Goal: Contribute content: Add original content to the website for others to see

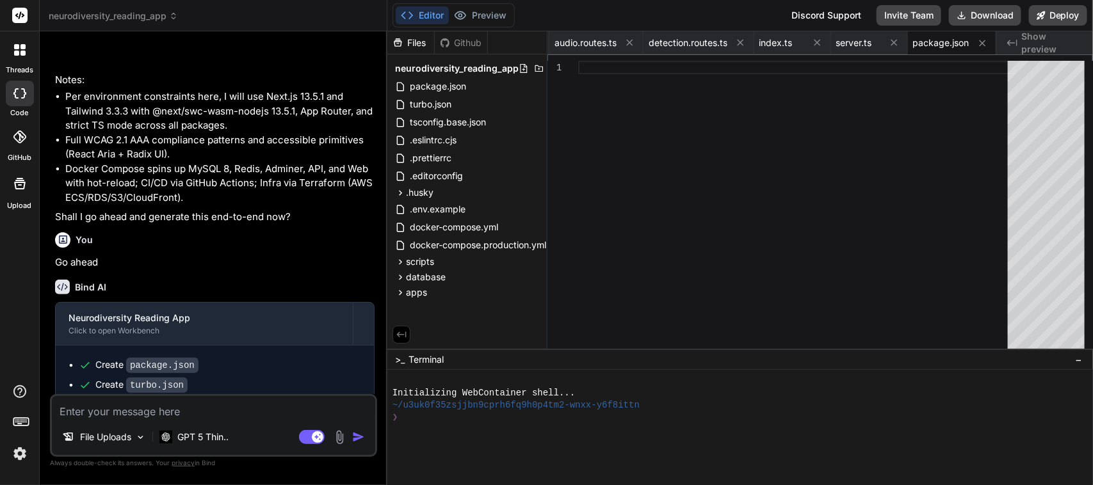
scroll to position [58589, 0]
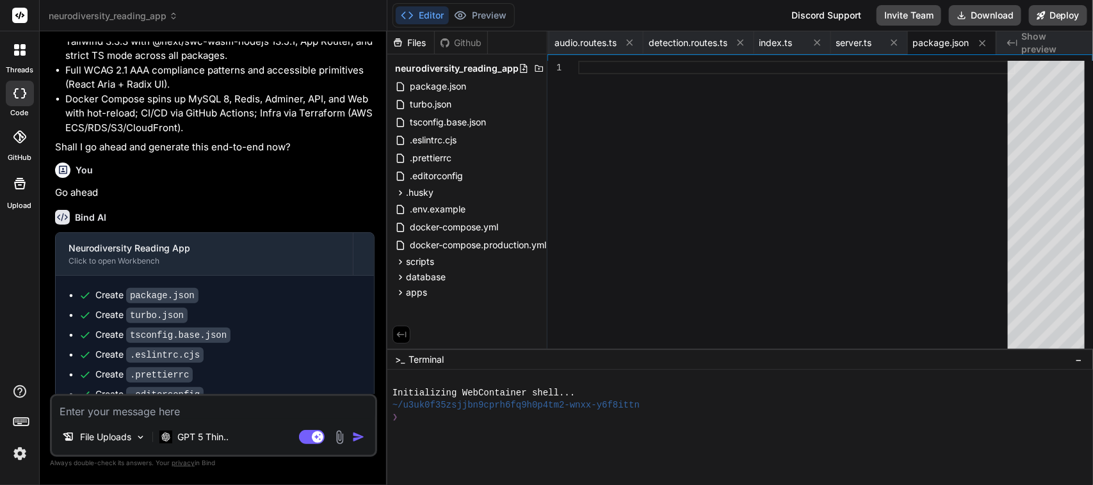
click at [168, 407] on textarea at bounding box center [213, 407] width 323 height 23
type textarea "c"
type textarea "x"
type textarea "co"
type textarea "x"
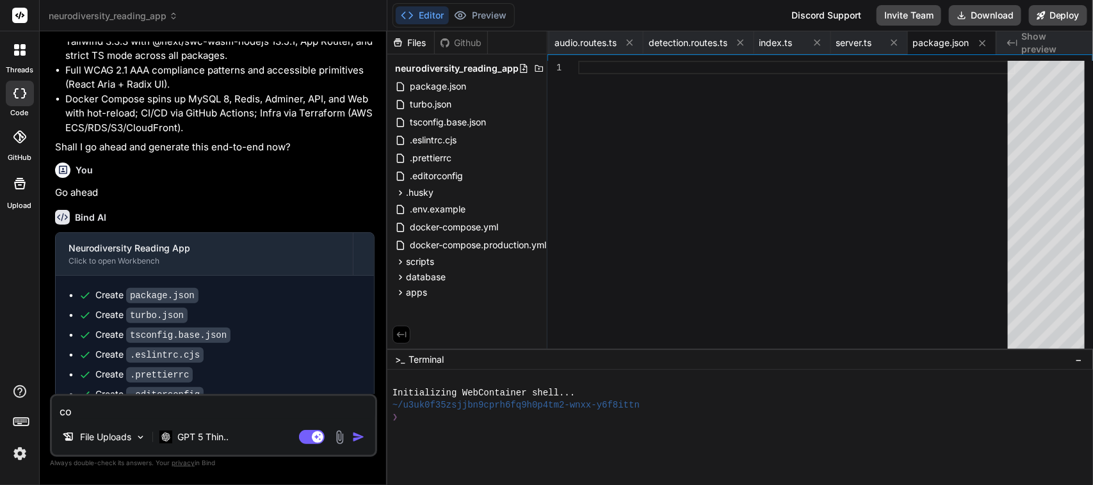
type textarea "con"
type textarea "x"
type textarea "cont"
type textarea "x"
type textarea "conti"
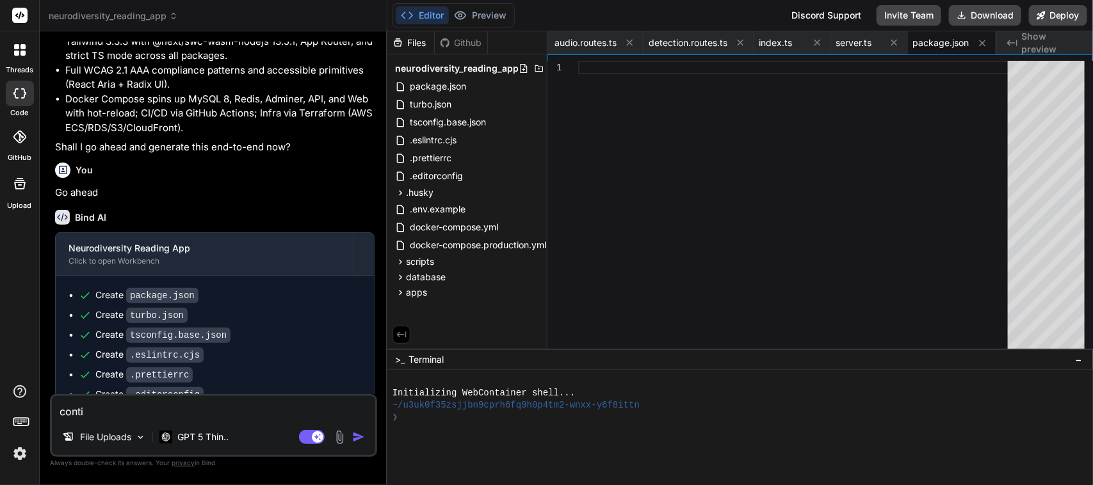
type textarea "x"
type textarea "contin"
type textarea "x"
type textarea "continu"
type textarea "x"
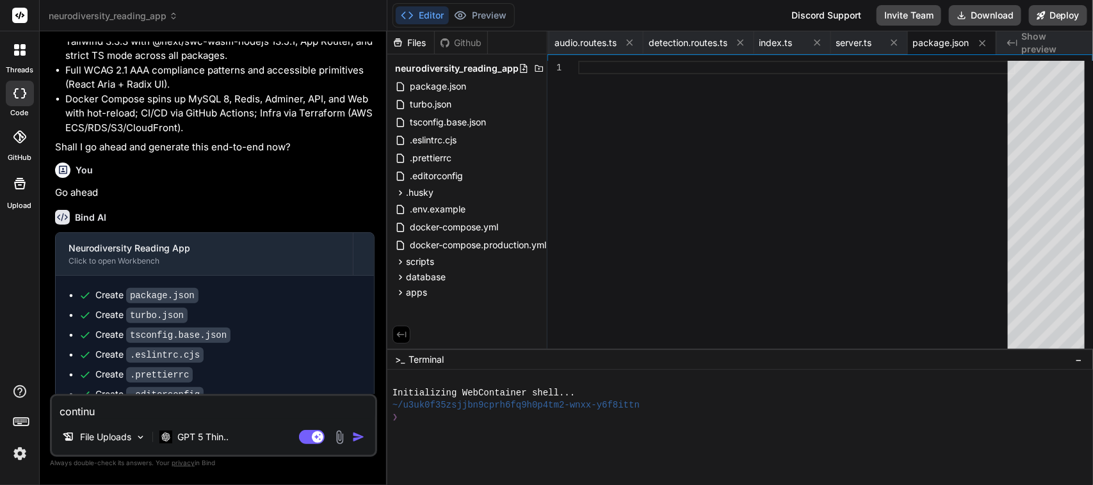
type textarea "continue"
type textarea "x"
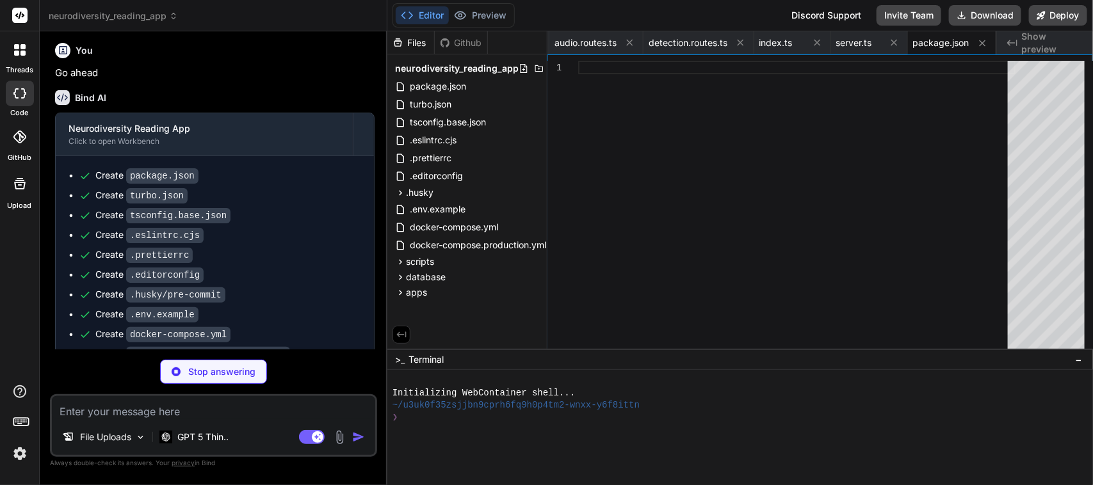
scroll to position [58722, 0]
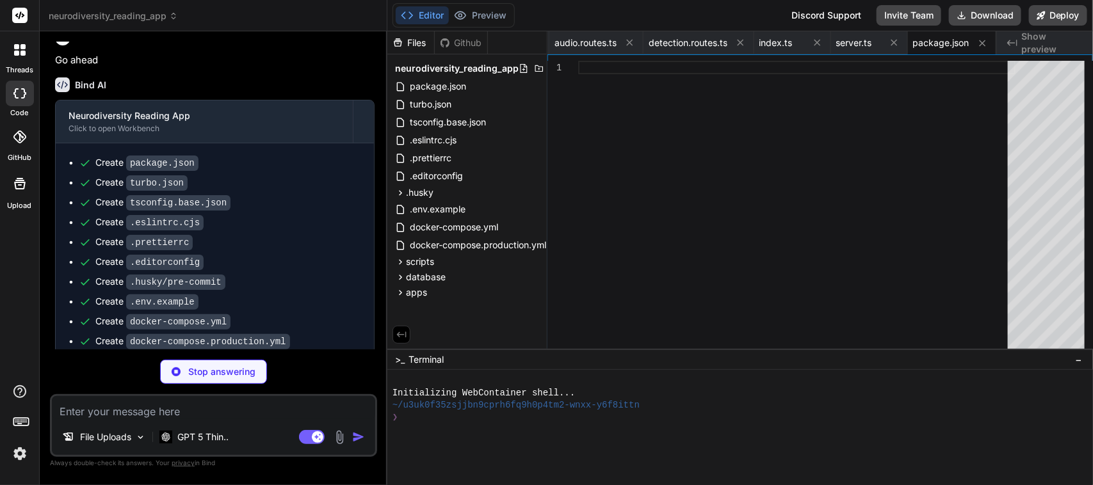
type textarea "x"
type textarea ""eslint": "^8.57.0", "eslint-config-next": "13.5.1", "typescript": "^5.3.3" } }"
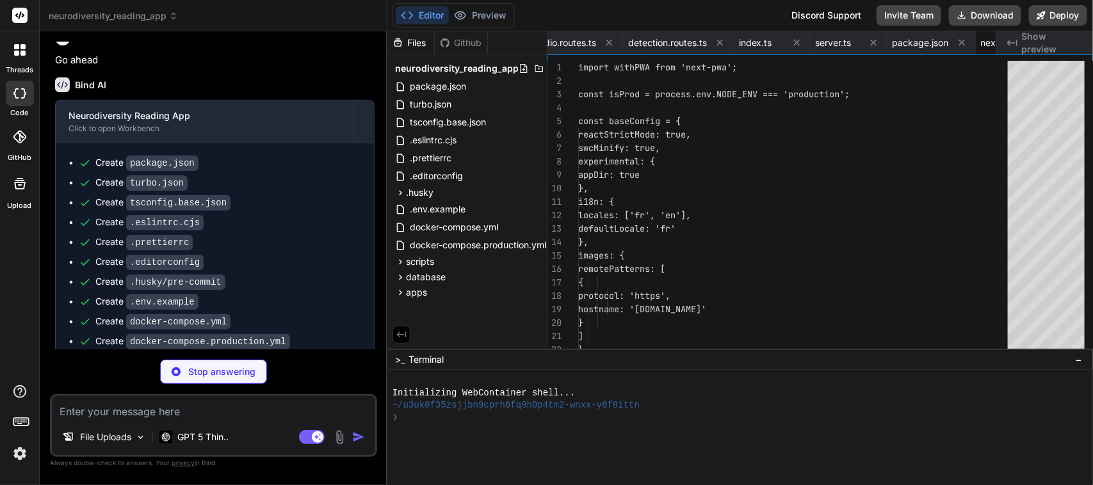
scroll to position [0, 4101]
type textarea "x"
type textarea "export default config;"
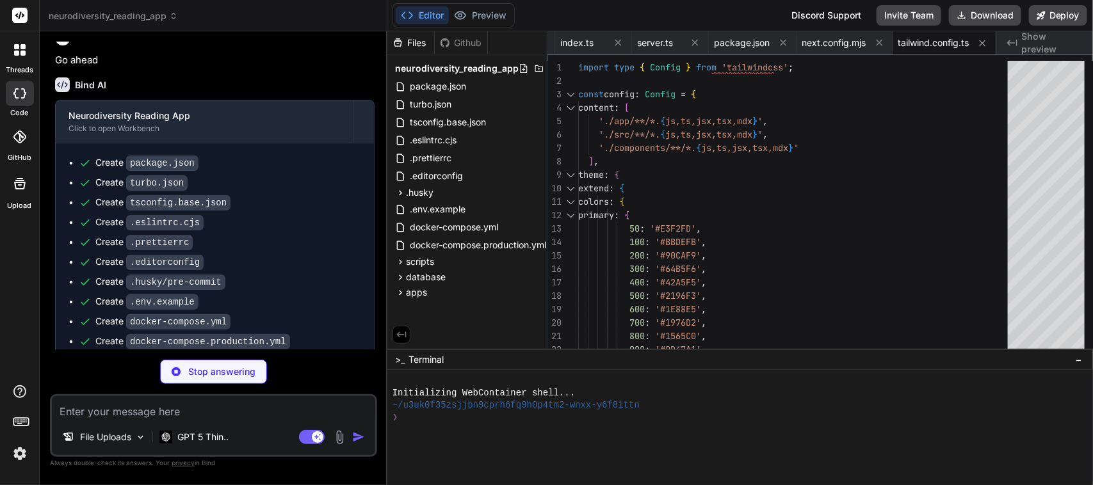
type textarea "x"
type textarea "module.exports = { plugins: { tailwindcss: {}, autoprefixer: {} } };"
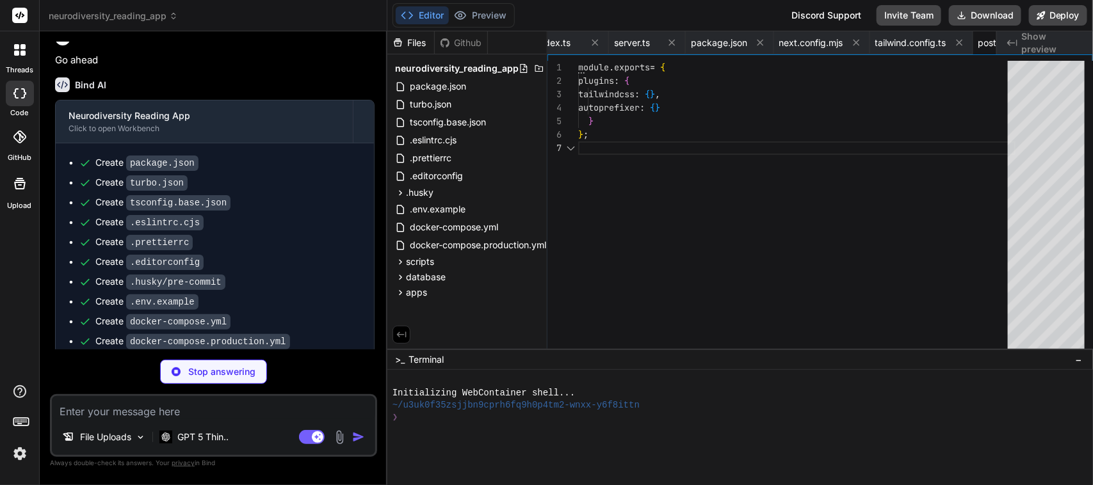
scroll to position [0, 4309]
type textarea "x"
type textarea ""exclude": ["node_modules"] }"
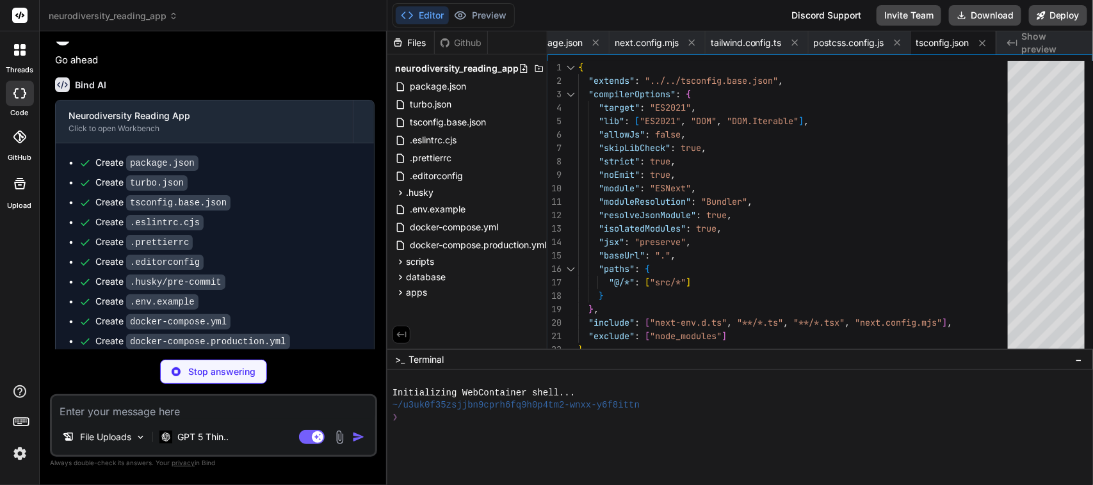
type textarea "x"
type textarea "/// <reference types="next" /> /// <reference types="next/image-types/global" /…"
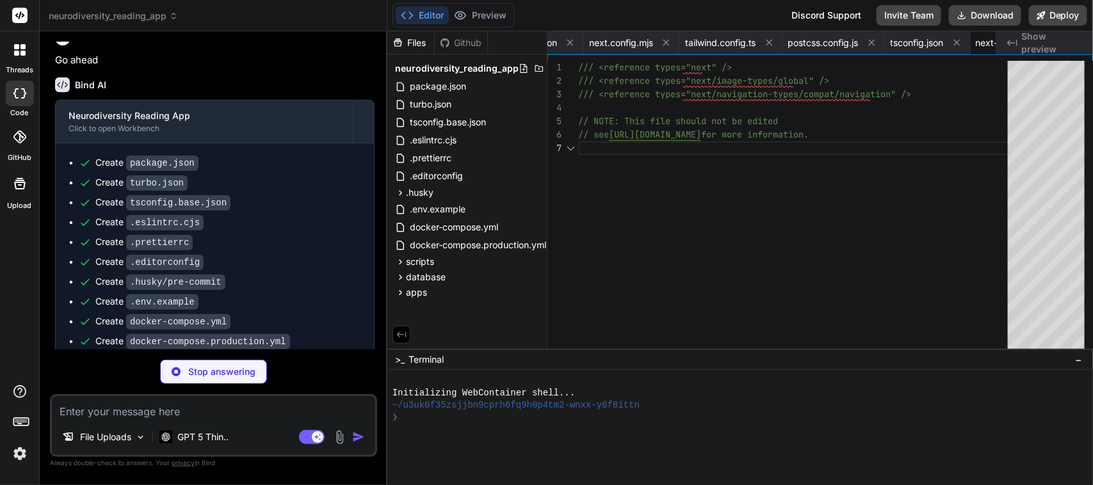
scroll to position [0, 4484]
type textarea "x"
type textarea "@layer components { .focus-ring { @apply outline-none focus-visible:ring-4 focu…"
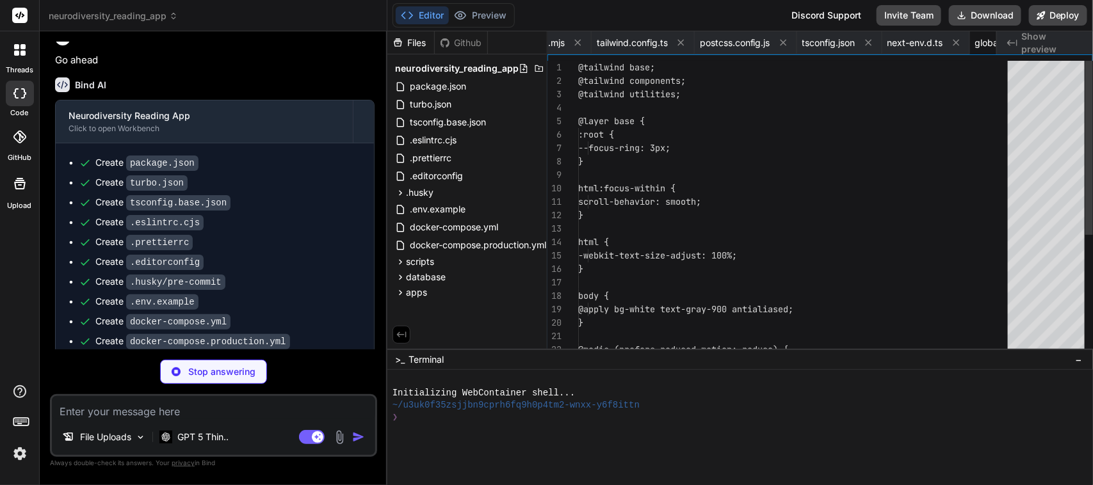
scroll to position [0, 4564]
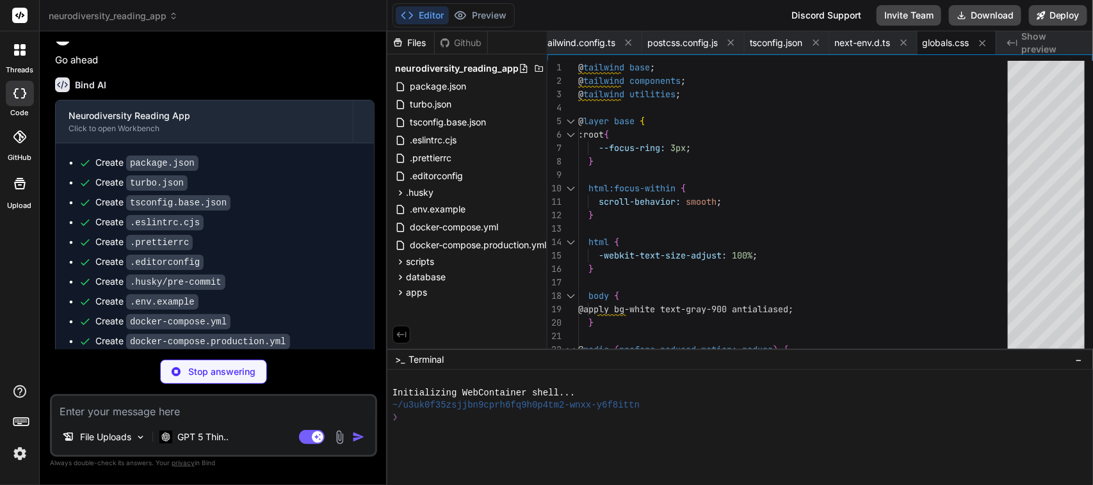
type textarea "x"
type textarea "return ( <html lang="fr"> <body className="min-h-screen bg-gray-50"> <main role…"
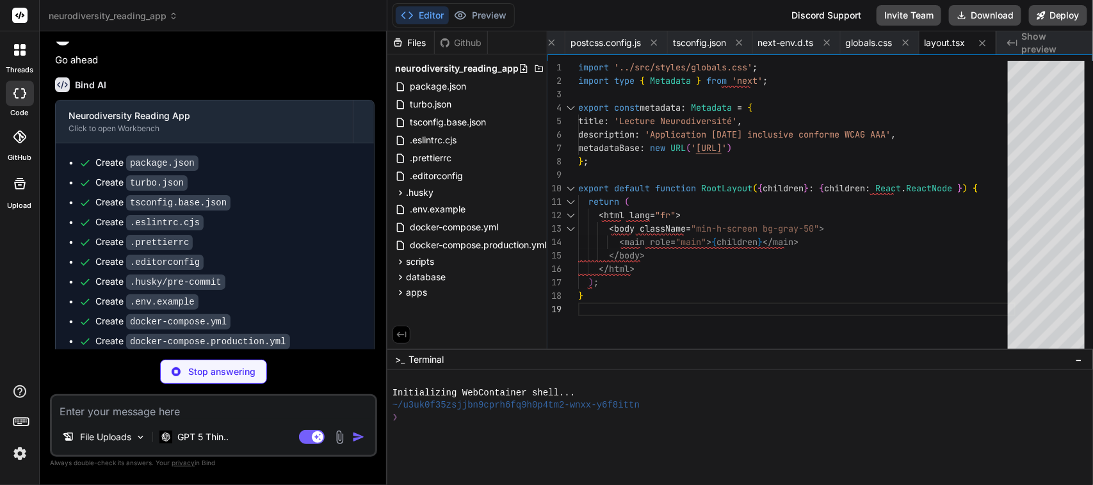
type textarea "x"
type textarea "); }"
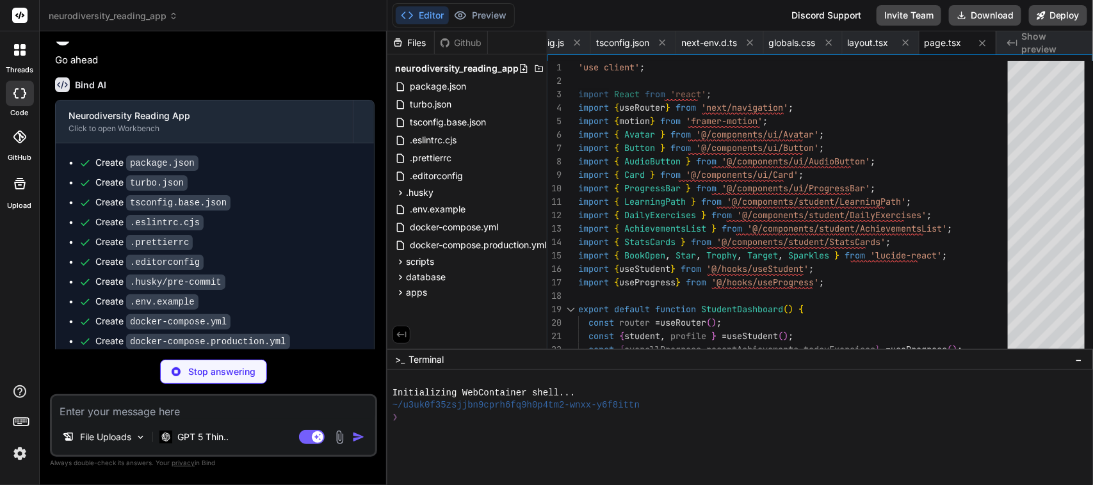
type textarea "x"
type textarea "</div> </Modal> </div> ); }"
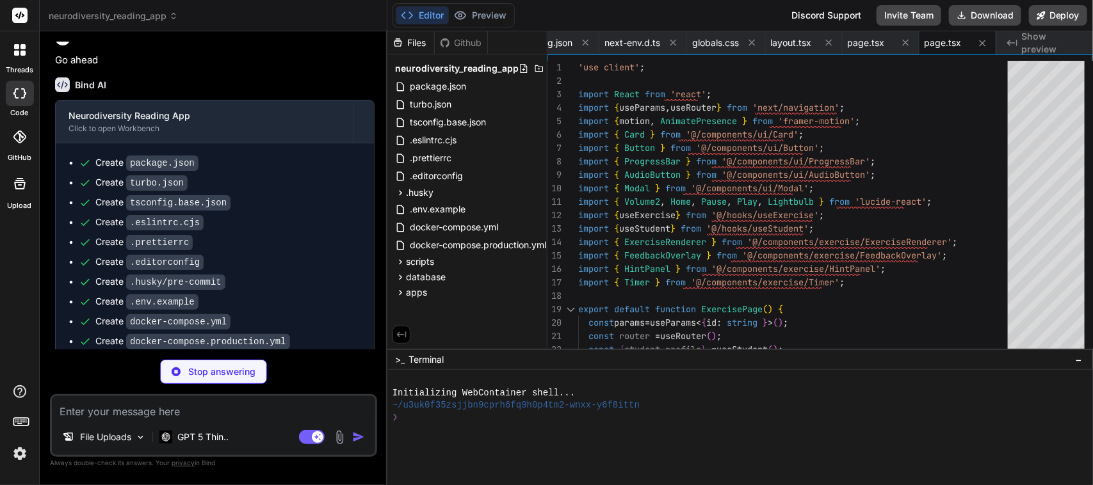
type textarea "x"
type textarea "</AriaButton> ); } ); Button.displayName = 'Button';"
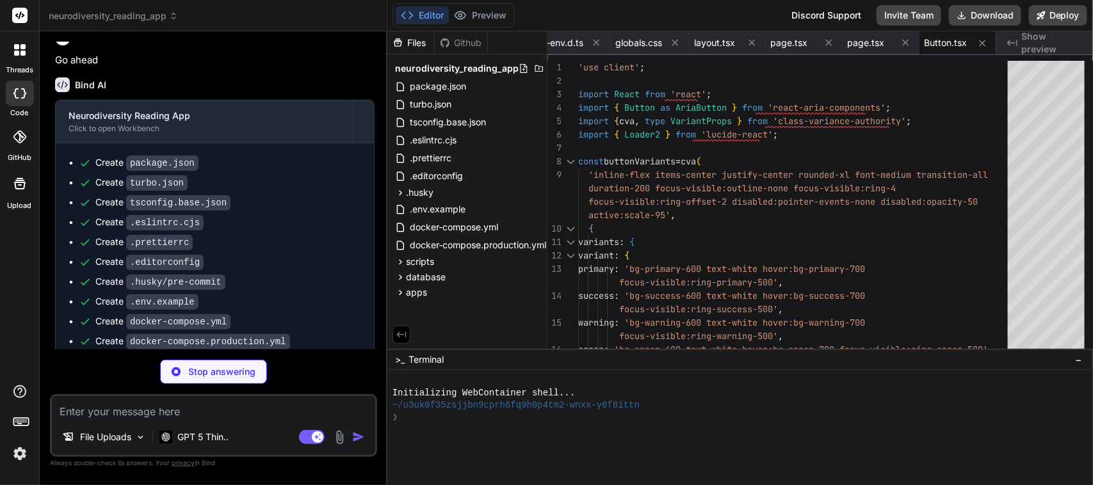
type textarea "x"
type textarea "undefined} tabIndex={interactive ? 0 : undefined}> {children} </Component> ); };"
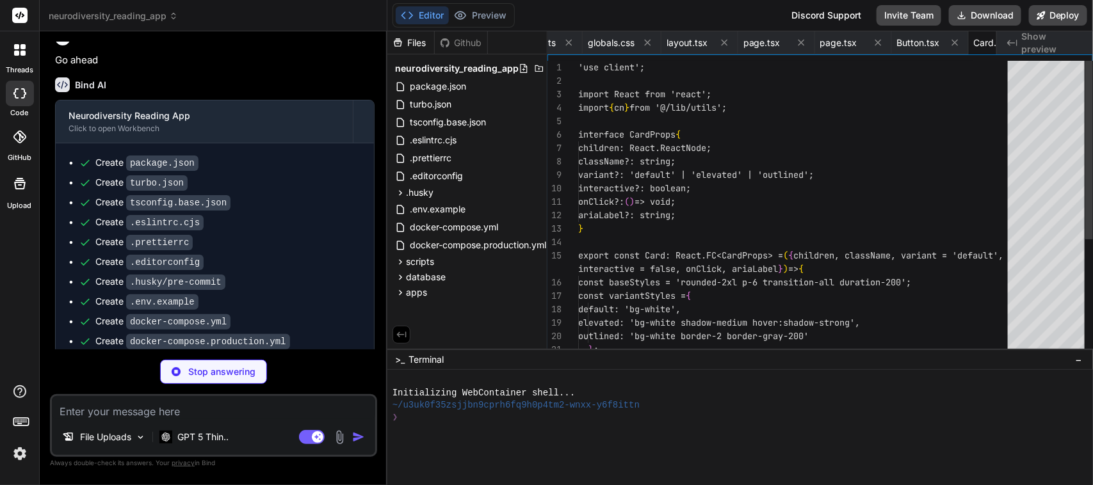
scroll to position [0, 4948]
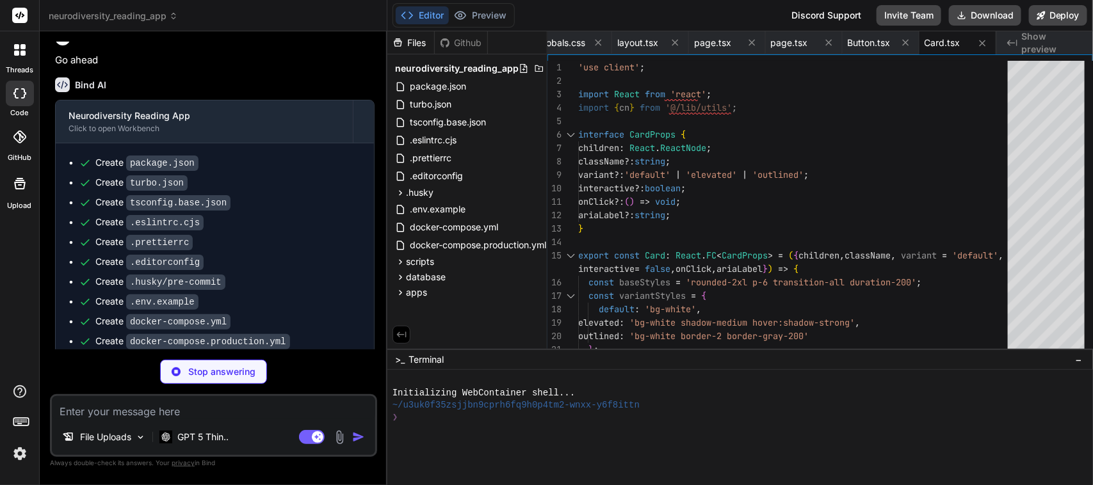
type textarea "x"
type textarea "</div> ); };"
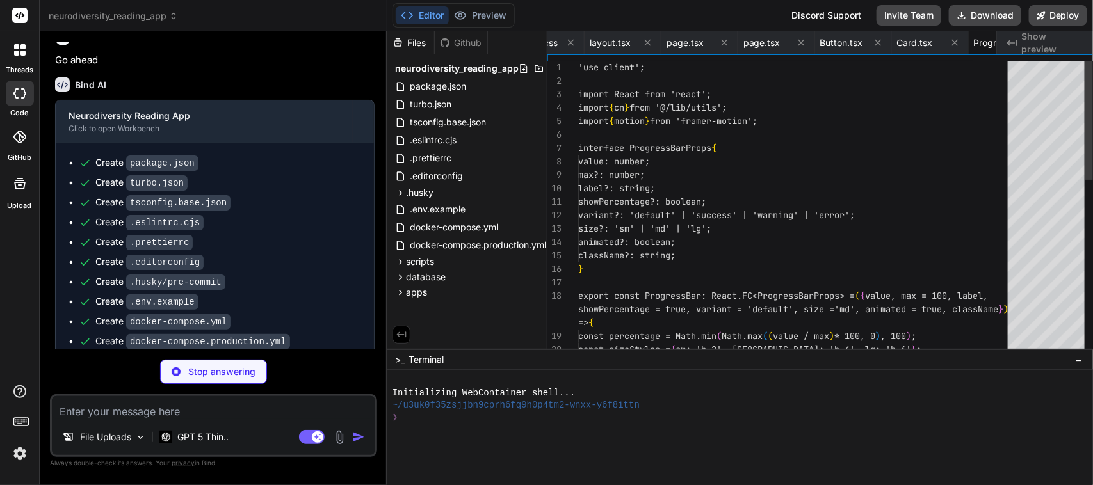
scroll to position [0, 5047]
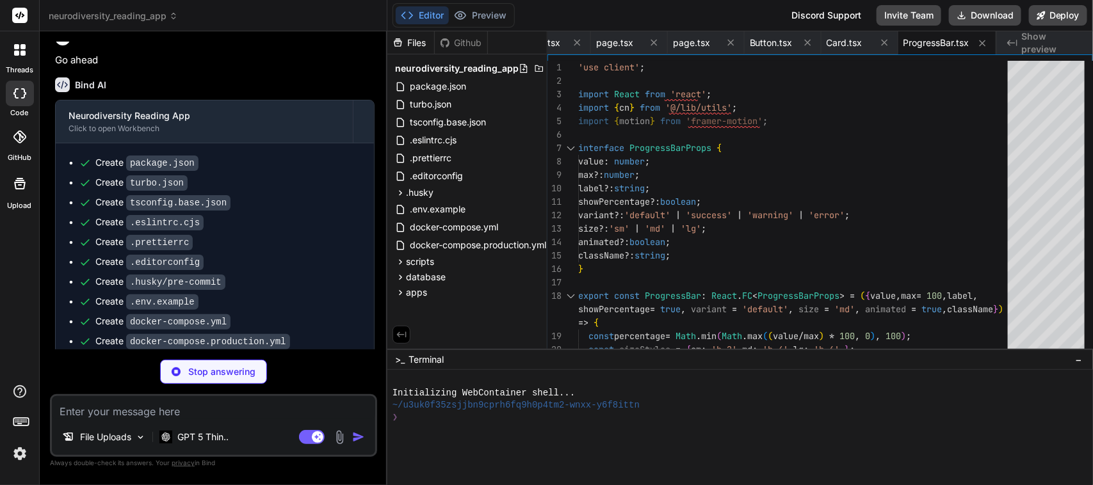
type textarea "x"
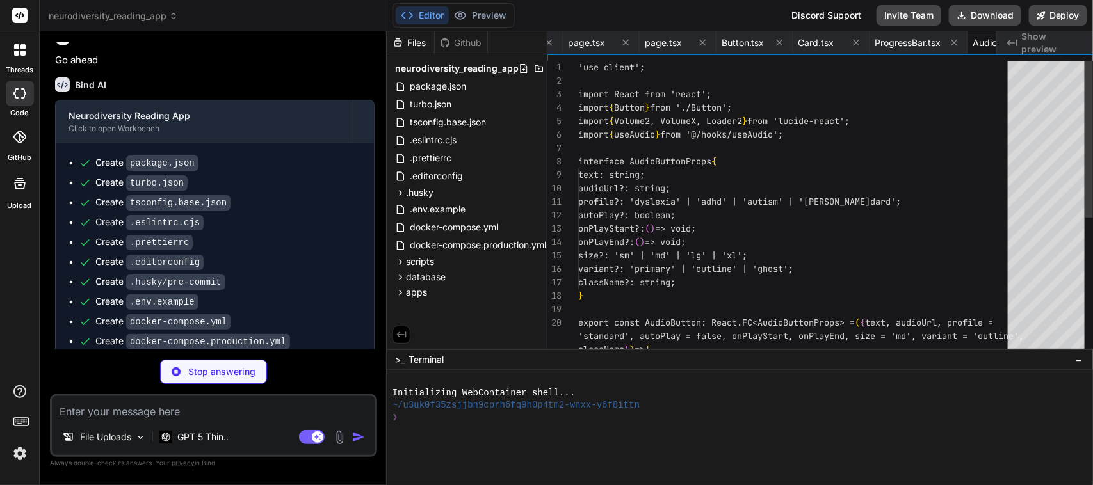
scroll to position [0, 5146]
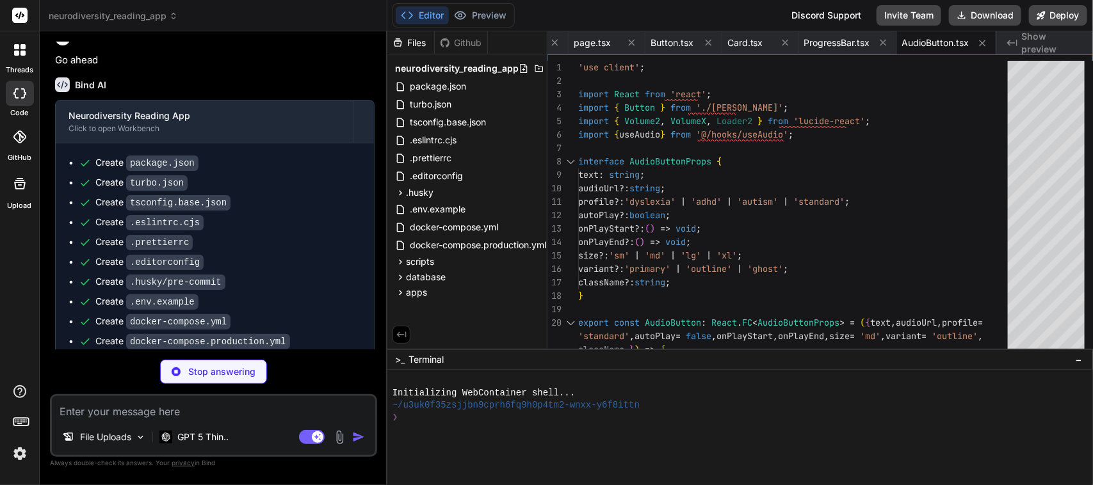
type textarea "x"
type textarea "</ModalOverlay> ); };"
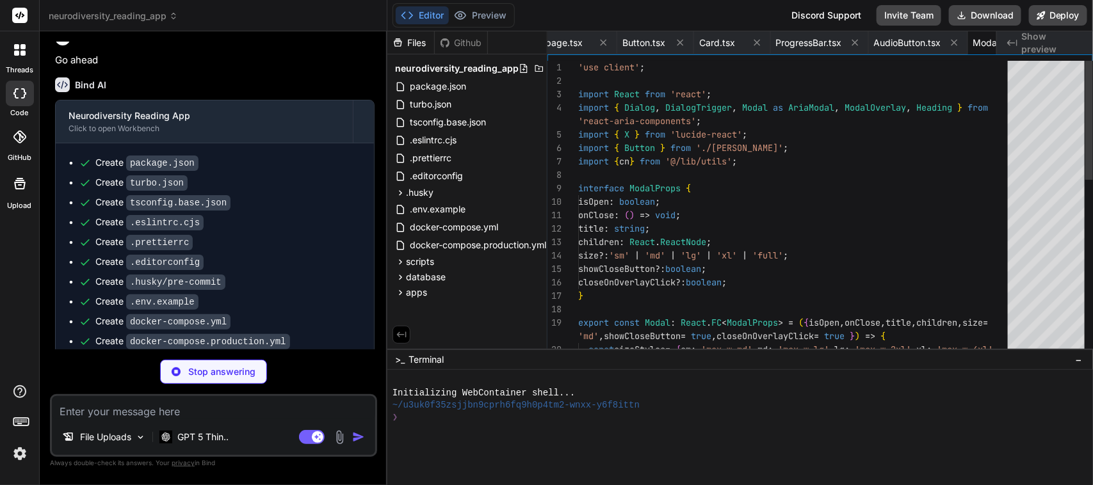
scroll to position [0, 5223]
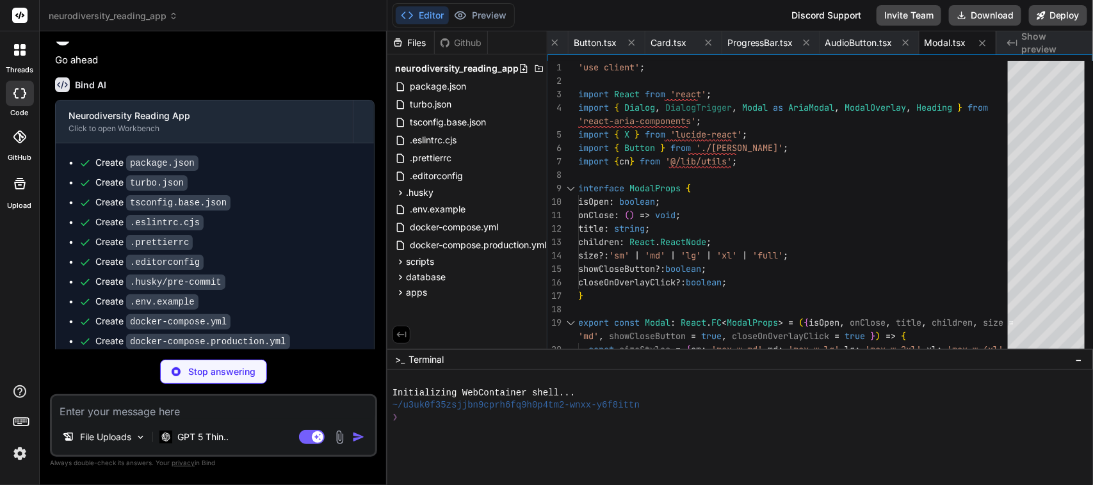
type textarea "x"
type textarea "setImageError(true)} /> )} </div> ); };"
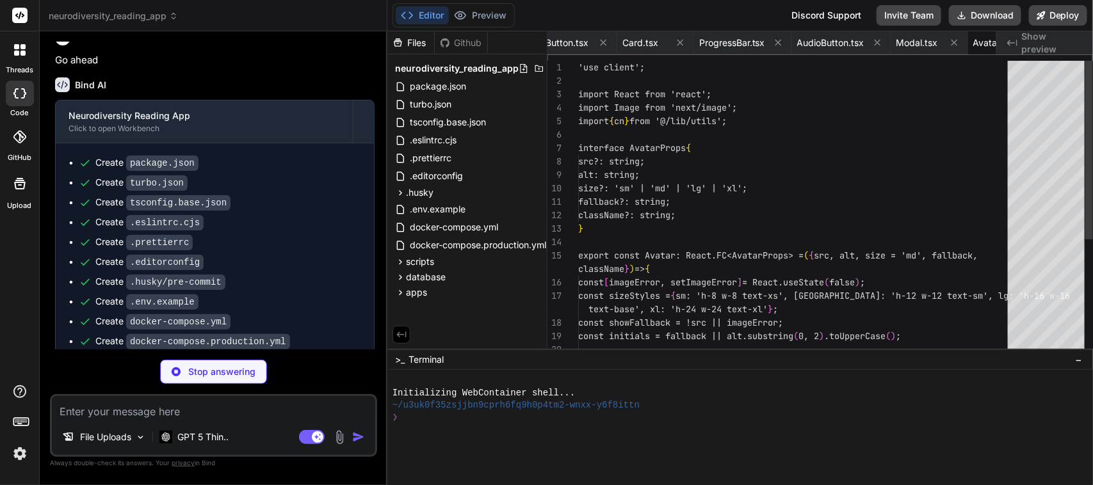
scroll to position [0, 5300]
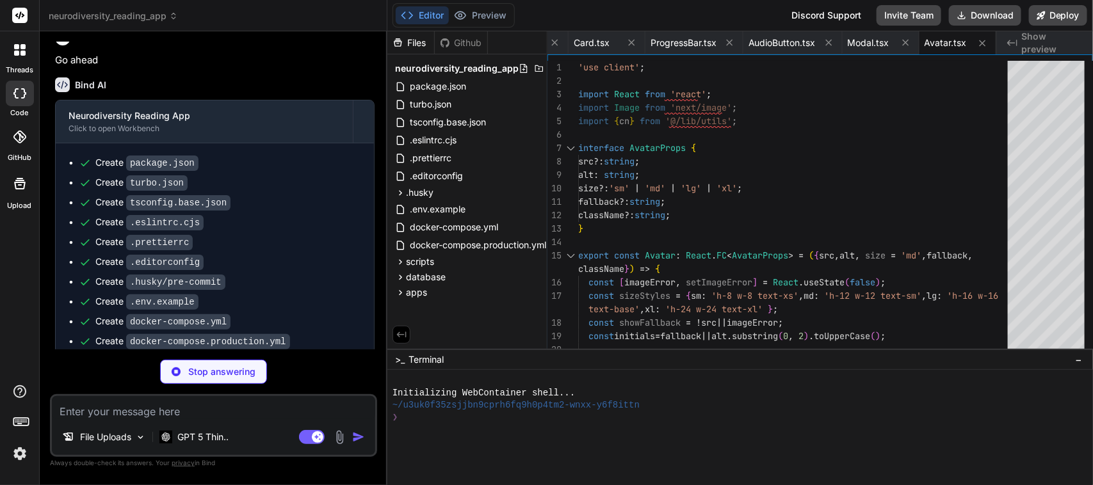
type textarea "x"
type textarea "</div> )} </Card> </motion.div> ))} </div> </div> ); };"
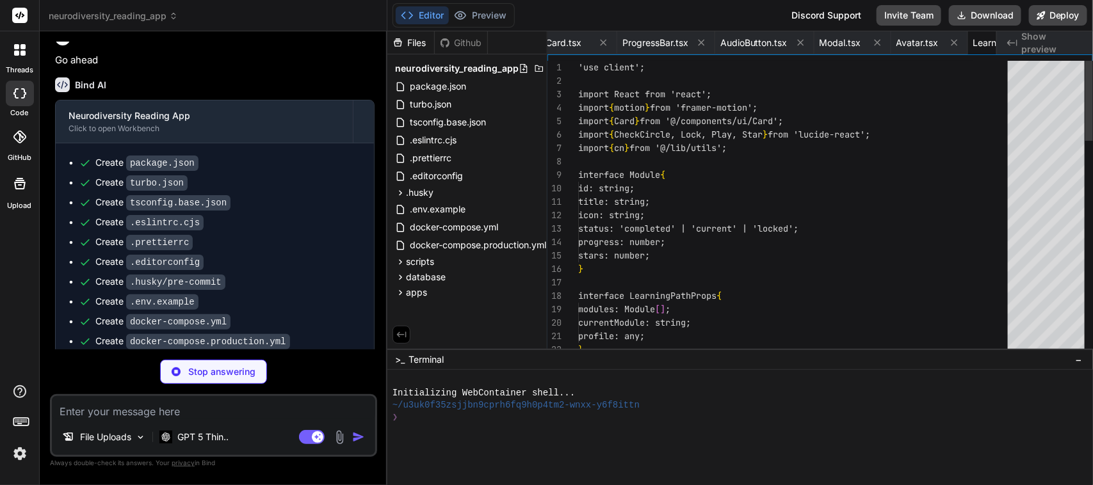
scroll to position [0, 5403]
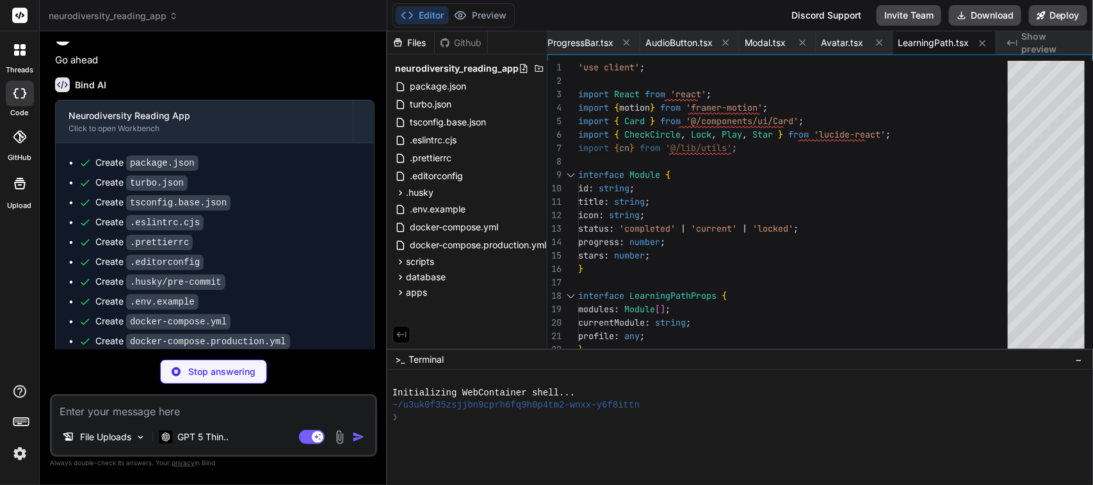
type textarea "x"
type textarea "</Card> ))} </div> ); };"
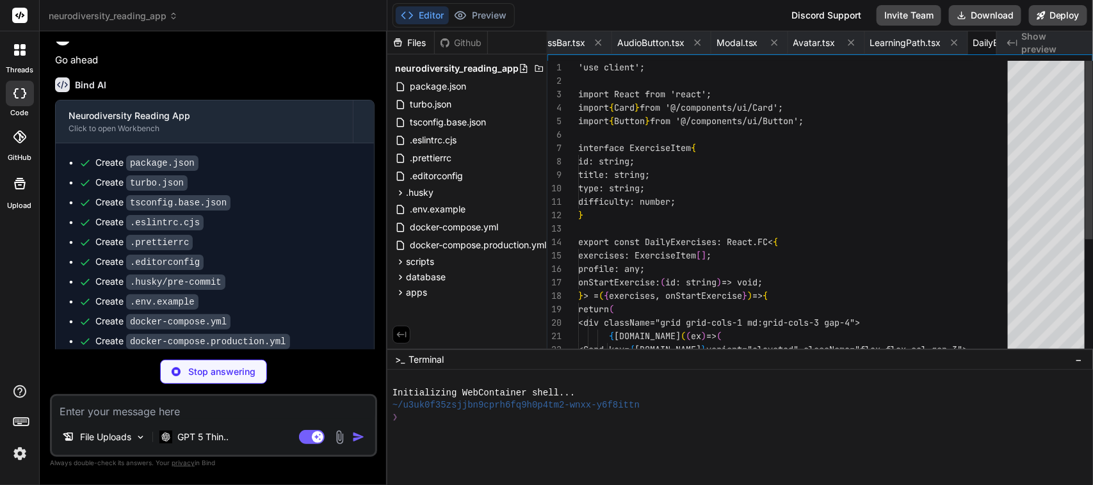
scroll to position [0, 5512]
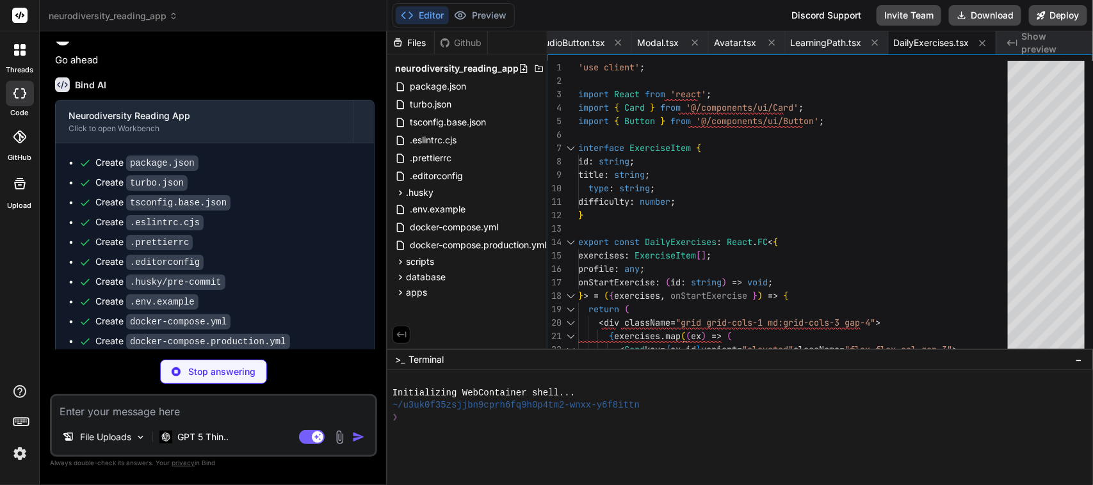
type textarea "x"
type textarea "<Card key={[DOMAIN_NAME]} className="text-center"> <div className="text-lg font…"
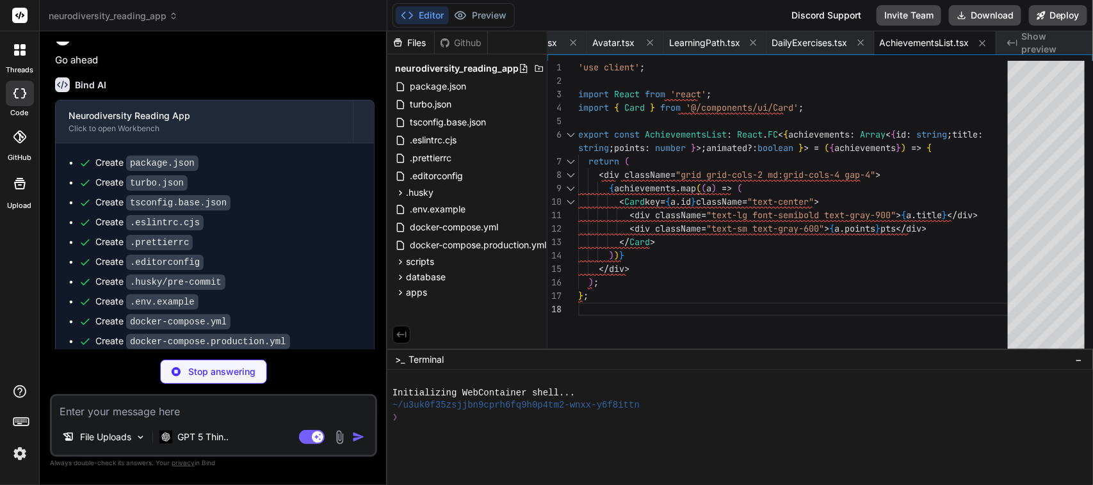
type textarea "x"
type textarea "</div> ); };"
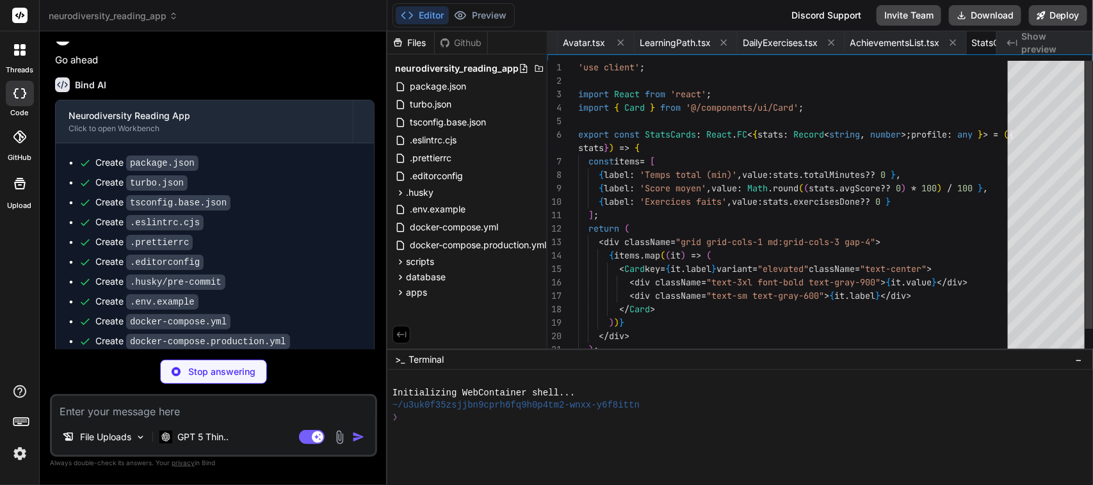
scroll to position [0, 5727]
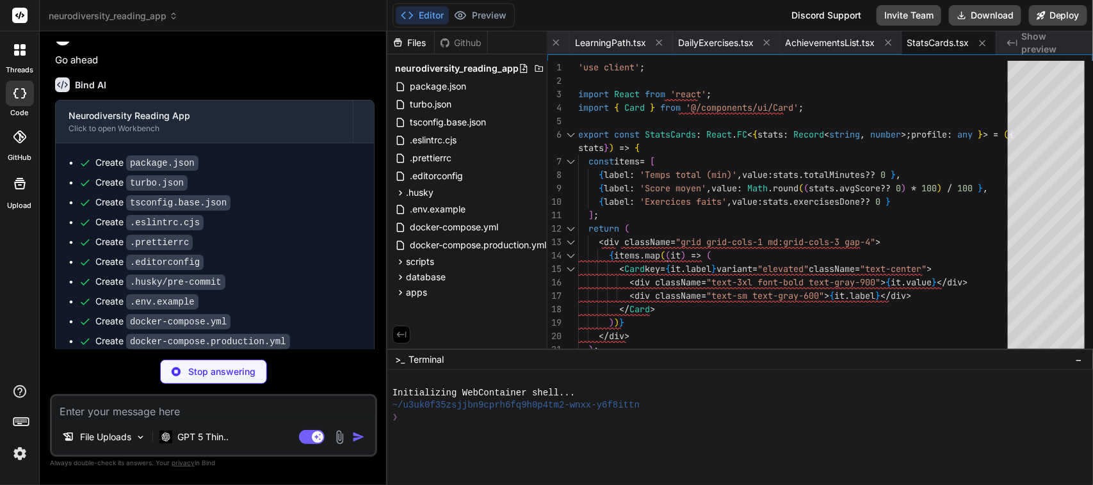
type textarea "x"
type textarea "); };"
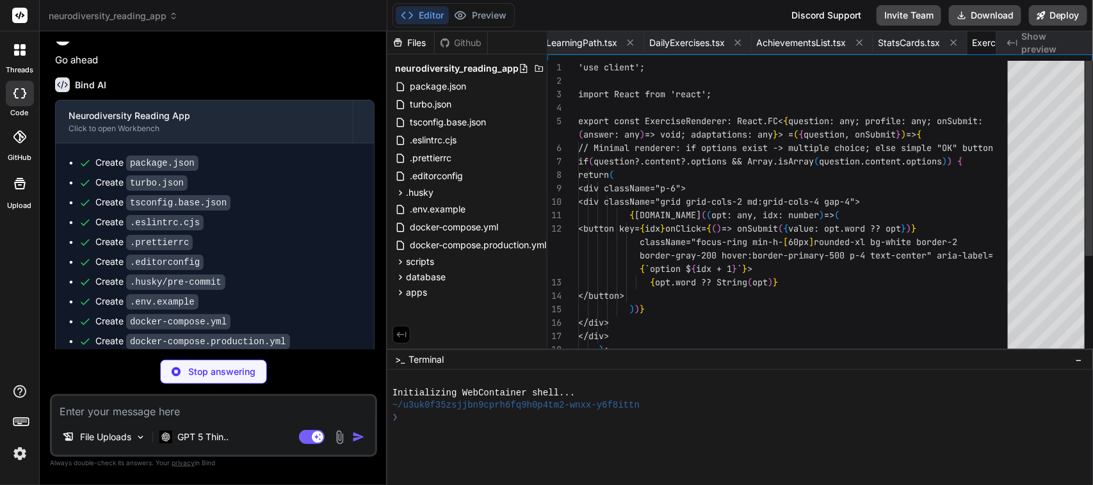
scroll to position [0, 5848]
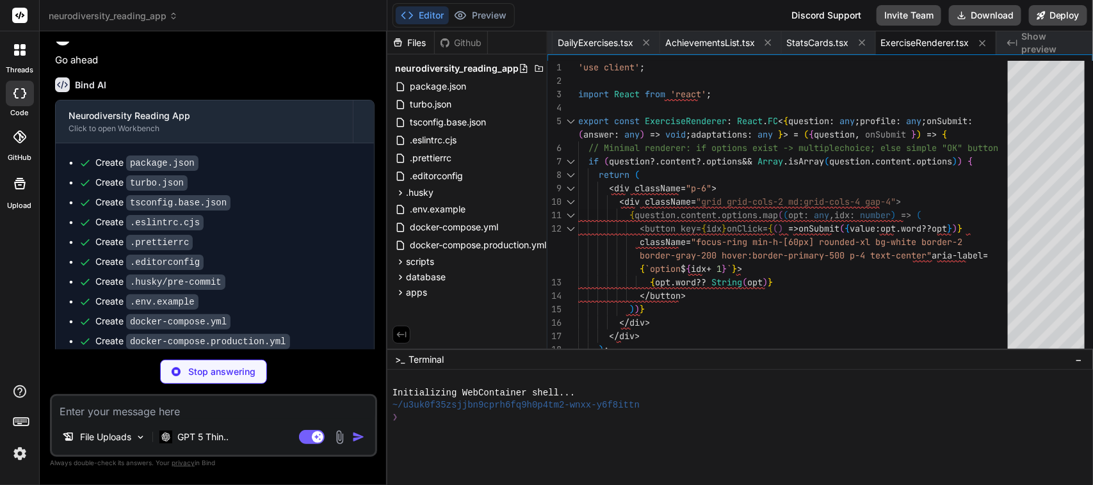
type textarea "x"
type textarea "<p className="text-3xl font-bold text-center">{message}</p> </div> </motion.div…"
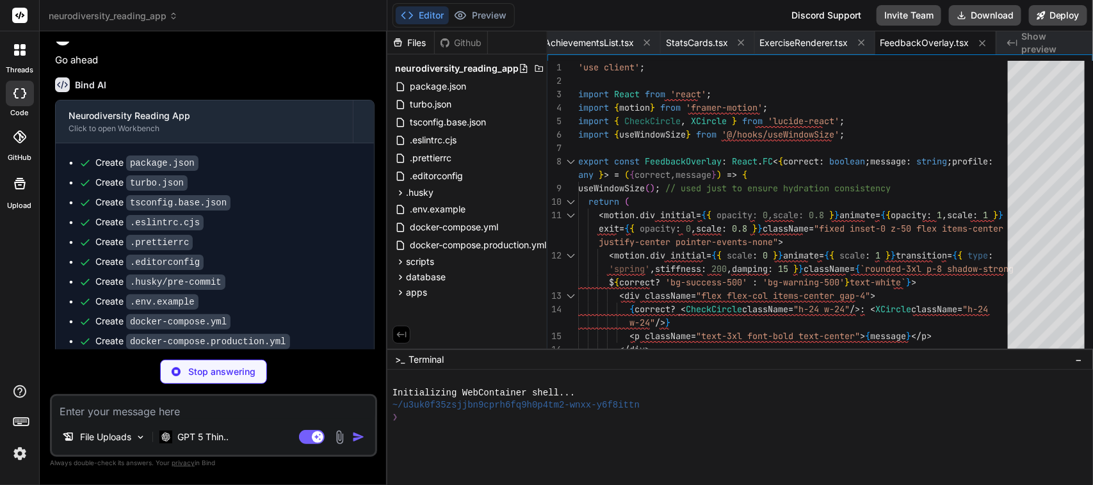
type textarea "x"
type textarea "</Modal> ); };"
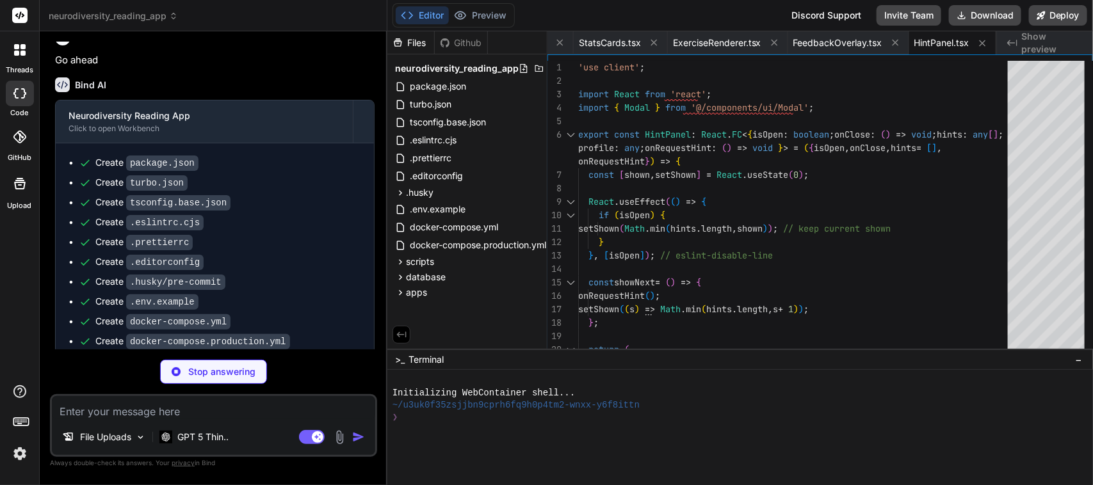
type textarea "x"
type textarea "}, [duration, onTimeUp]); return ( <div aria-label="Minuteur" className="px-3 p…"
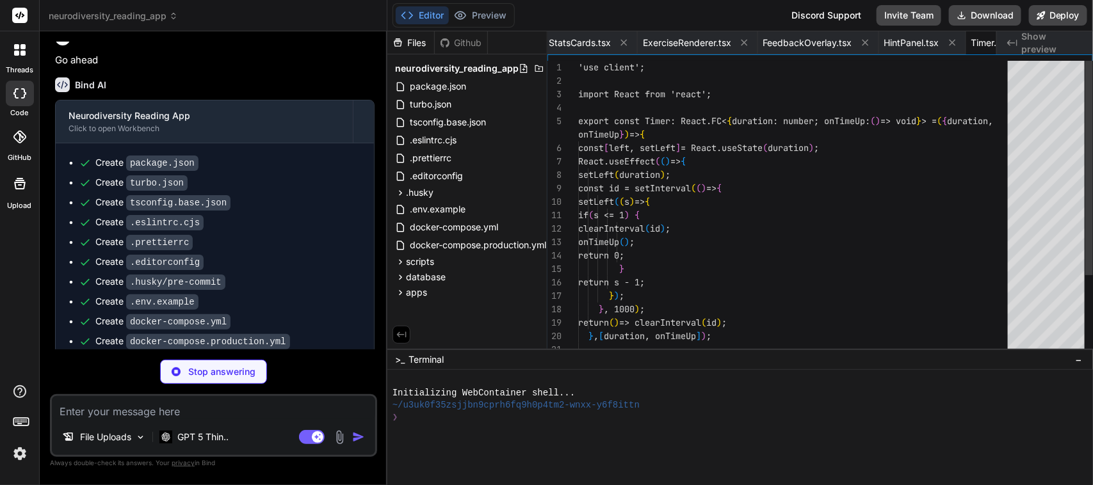
scroll to position [0, 6133]
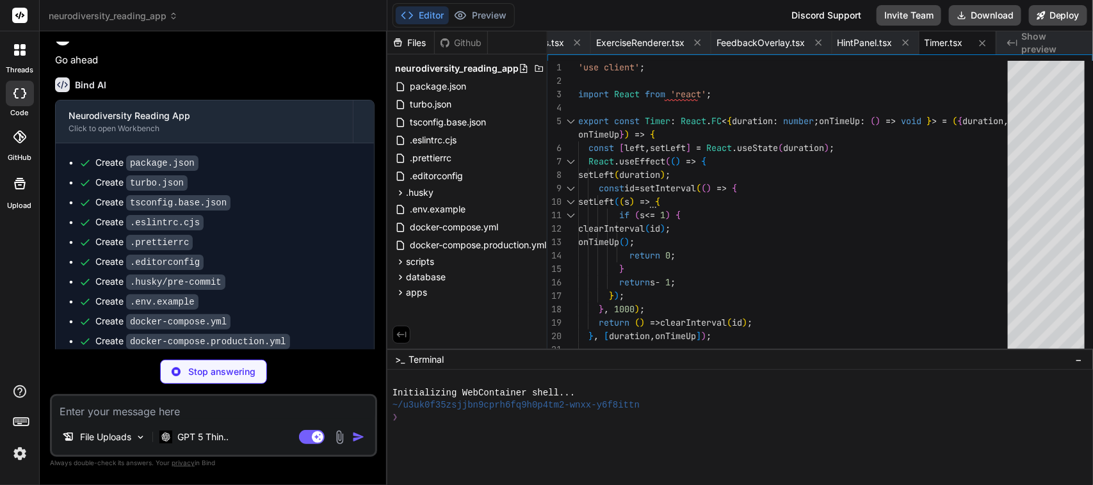
type textarea "x"
type textarea "export function cn(...classes: Array<string | undefined | false>) { return clas…"
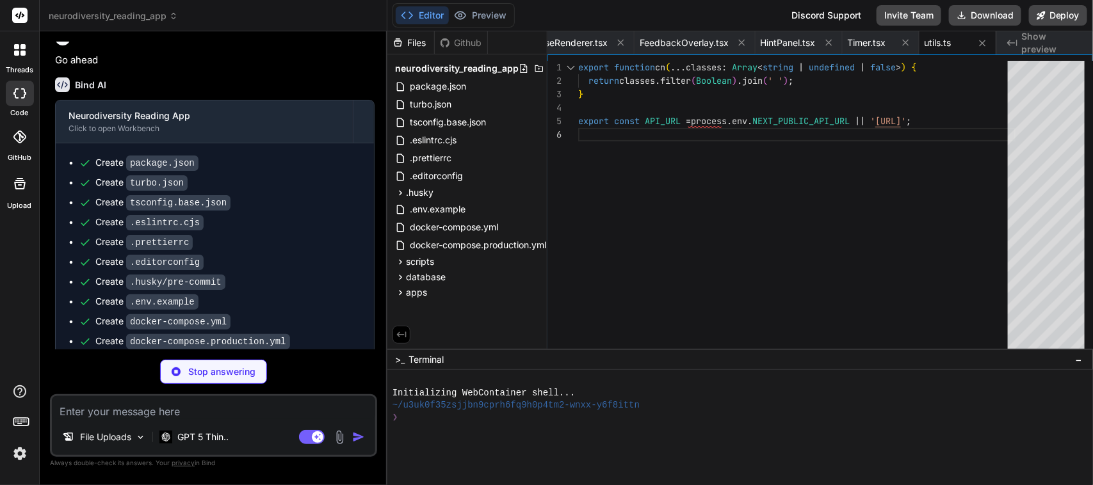
type textarea "x"
type textarea "}"
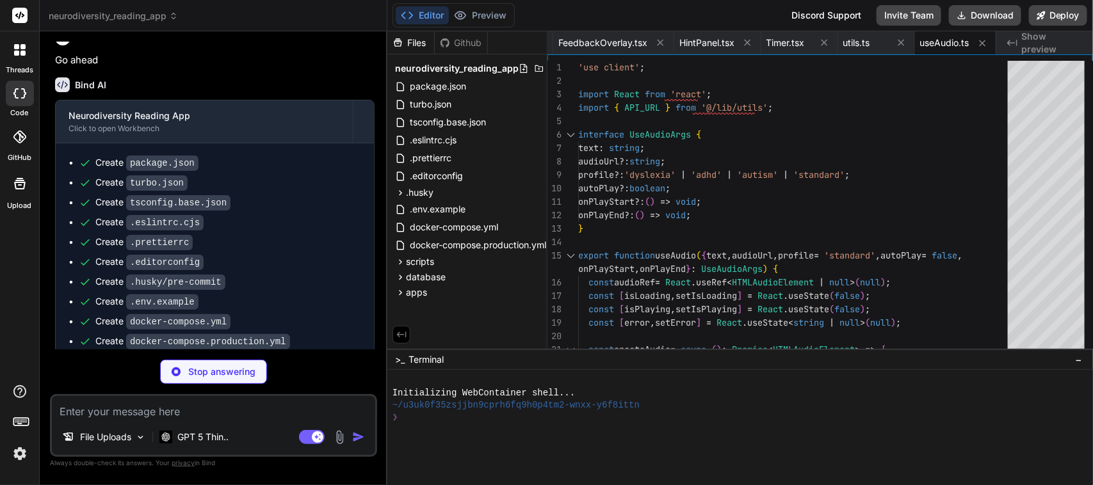
scroll to position [0, 6382]
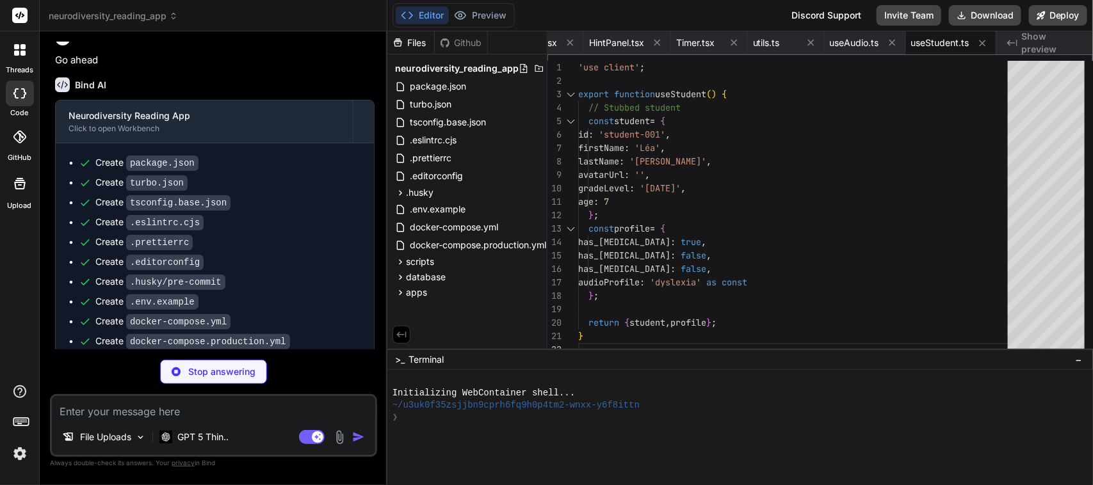
type textarea "x"
type textarea "difficulty: 2 } ]; return { overallProgress, recentAchievements, todayExercises…"
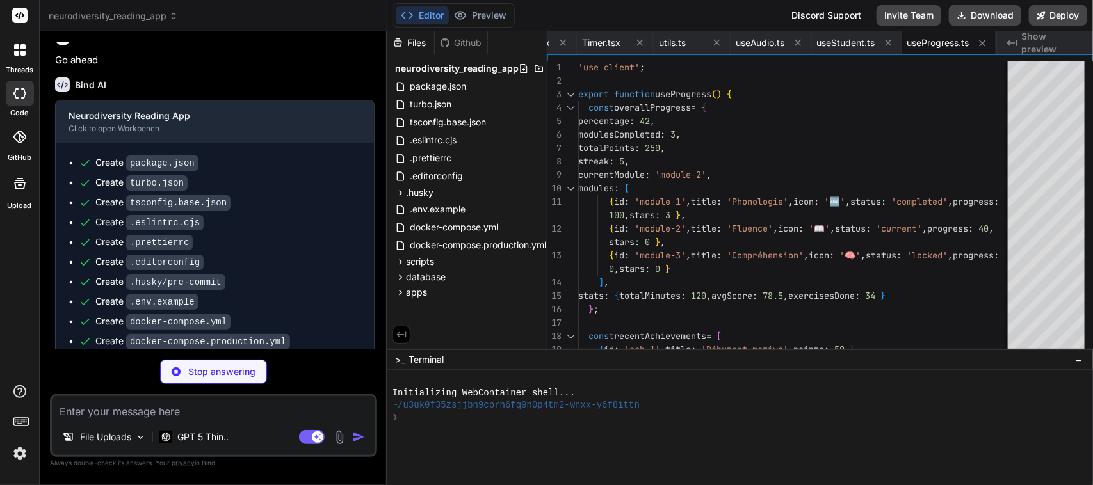
type textarea "x"
type textarea "return { exercise, currentQuestion, progress, isLoading, submitAnswer, nextQues…"
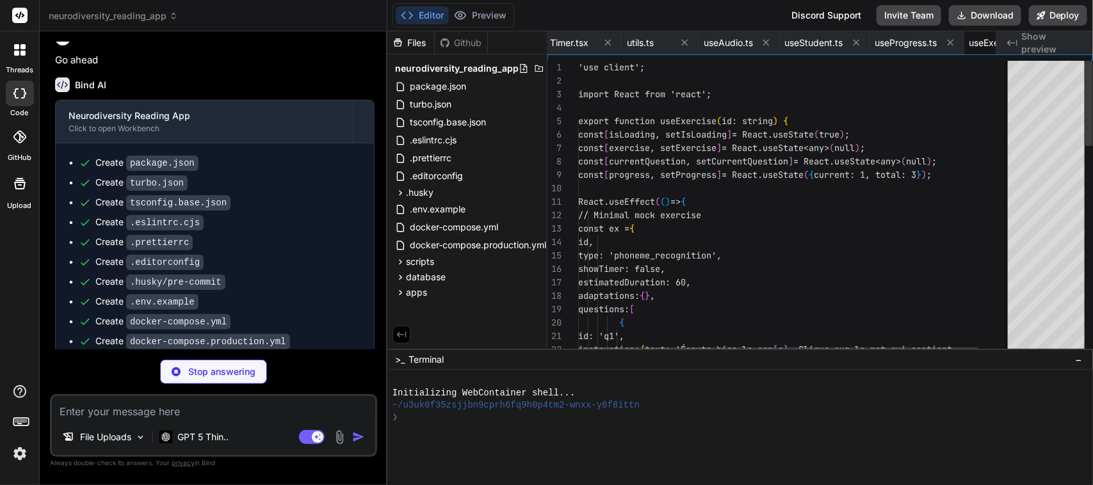
scroll to position [0, 6571]
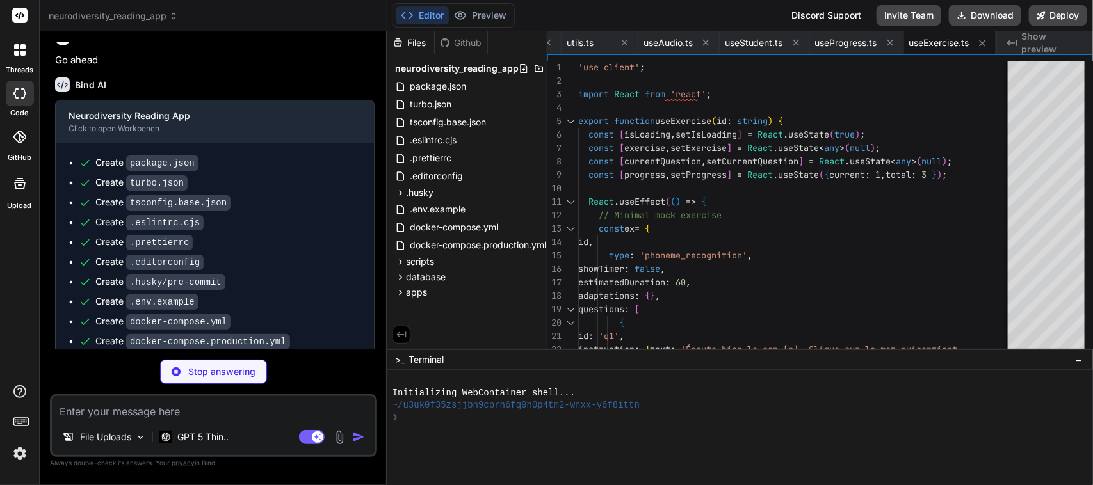
type textarea "x"
type textarea "window.addEventListener('resize', onResize); return () => window.removeEventLis…"
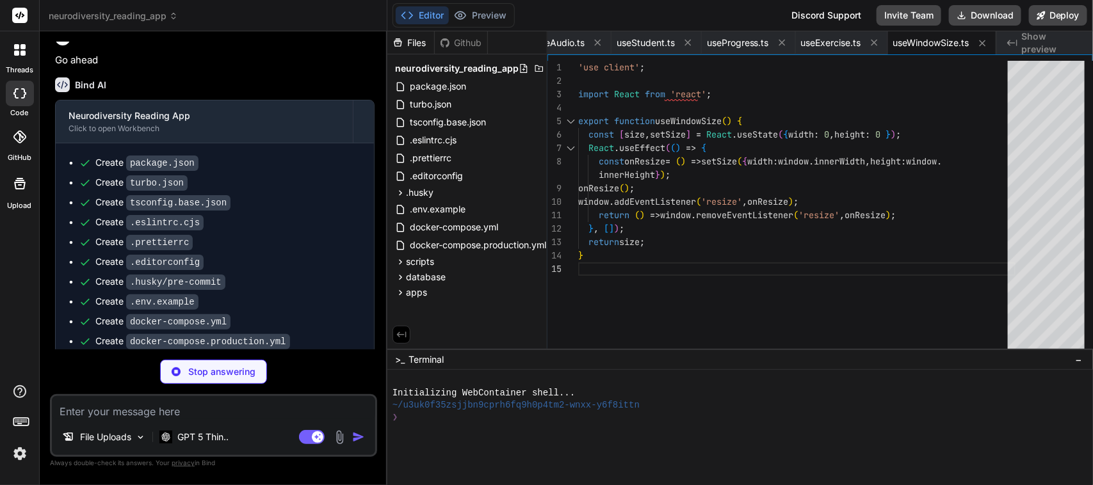
type textarea "x"
type textarea "COPY --from=build /usr/src/app/node_modules ./node_modules EXPOSE 3001 CMD ["no…"
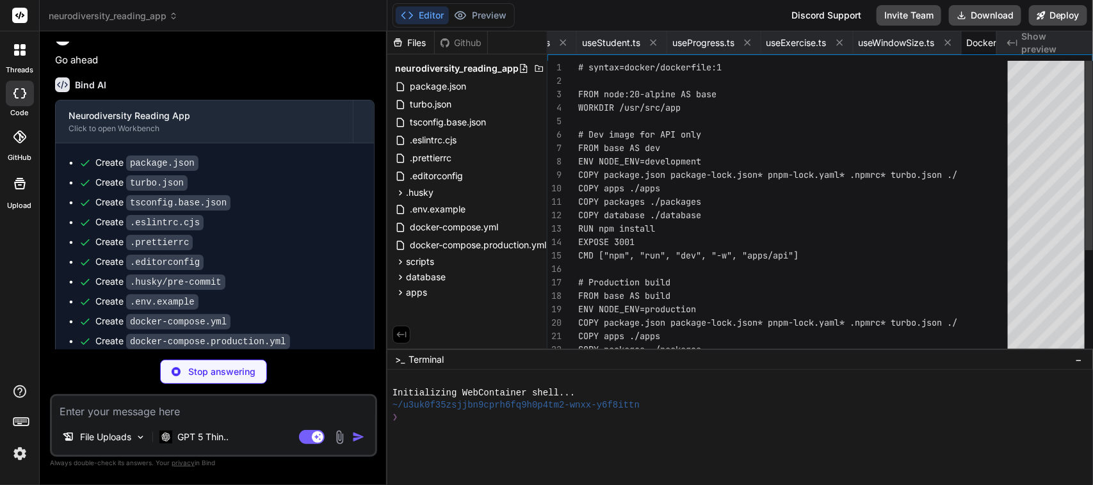
scroll to position [0, 6758]
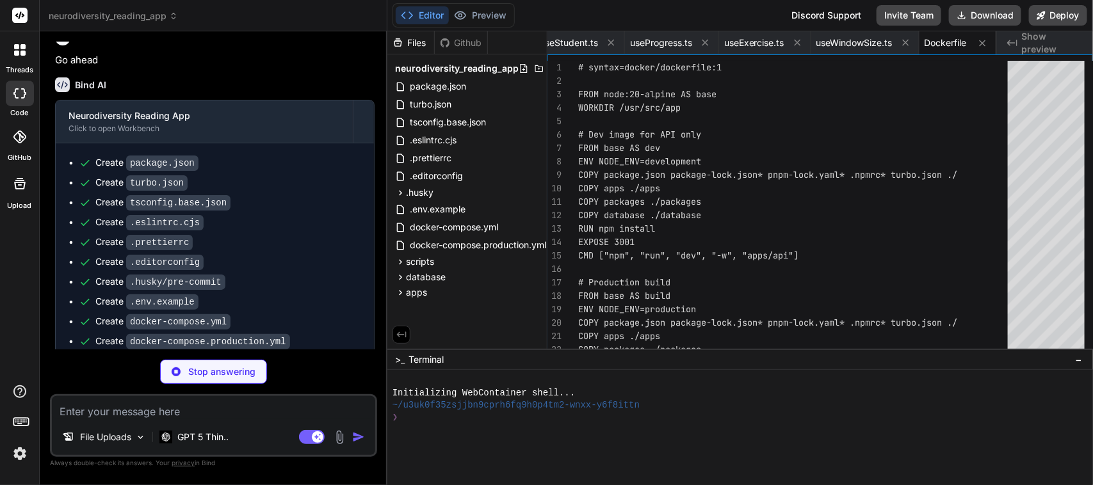
type textarea "x"
type textarea "CMD ["npm", "run", "start"]"
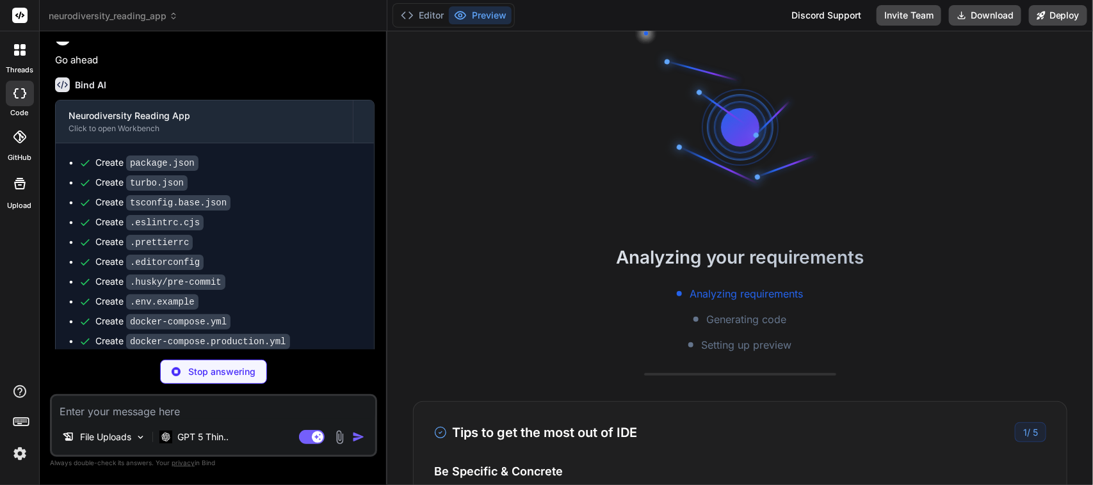
scroll to position [12, 0]
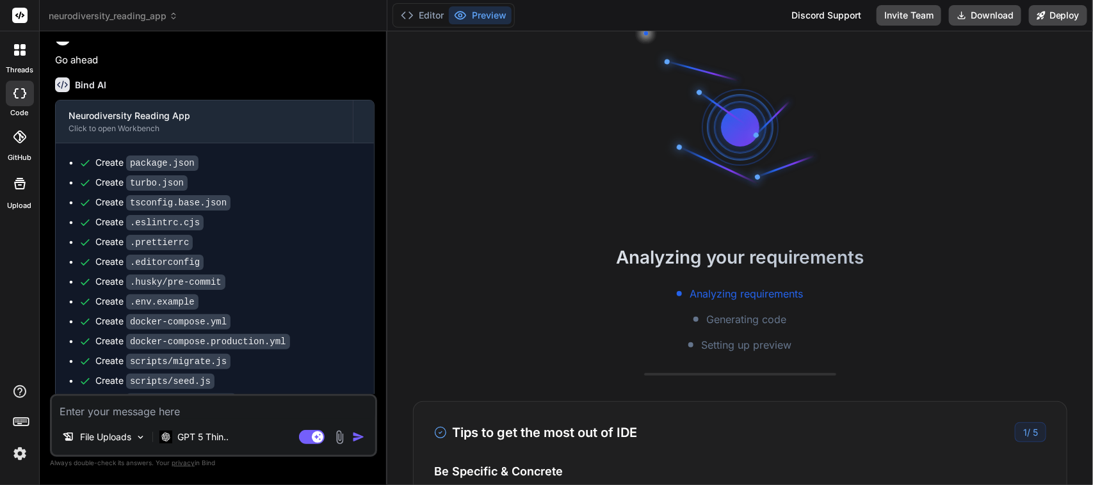
type textarea "x"
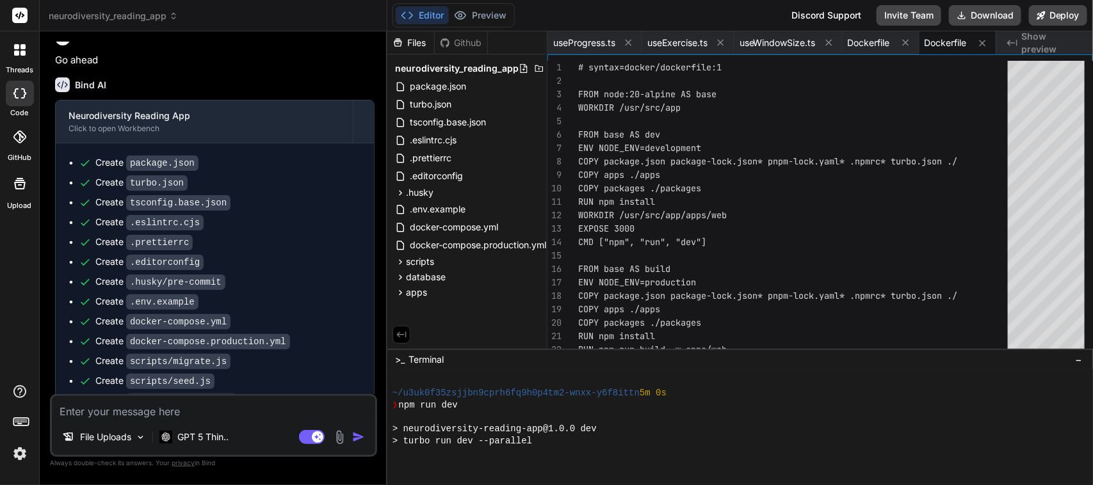
scroll to position [168, 0]
